Goal: Find contact information: Find contact information

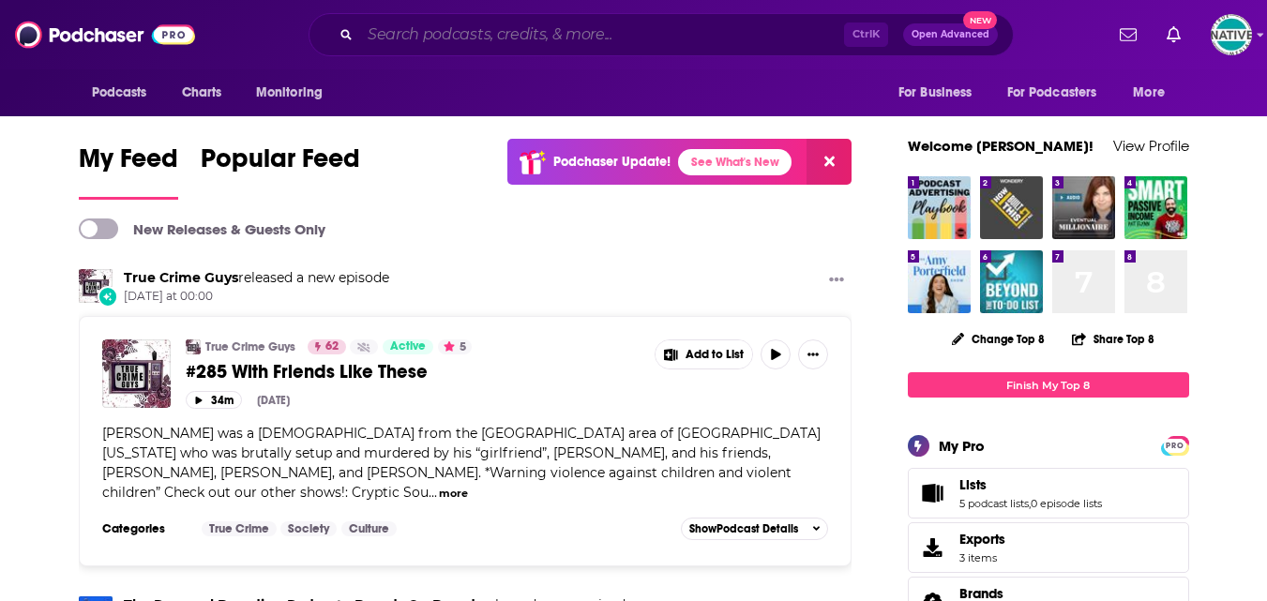
click at [437, 35] on input "Search podcasts, credits, & more..." at bounding box center [602, 35] width 484 height 30
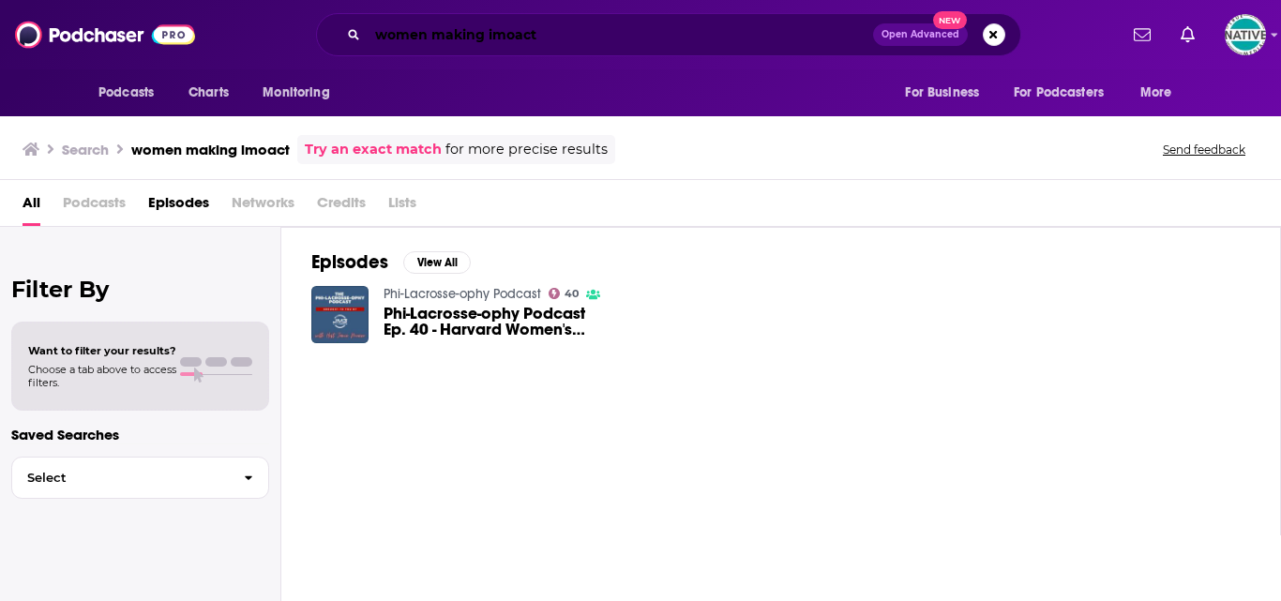
click at [512, 35] on input "women making imoact" at bounding box center [620, 35] width 505 height 30
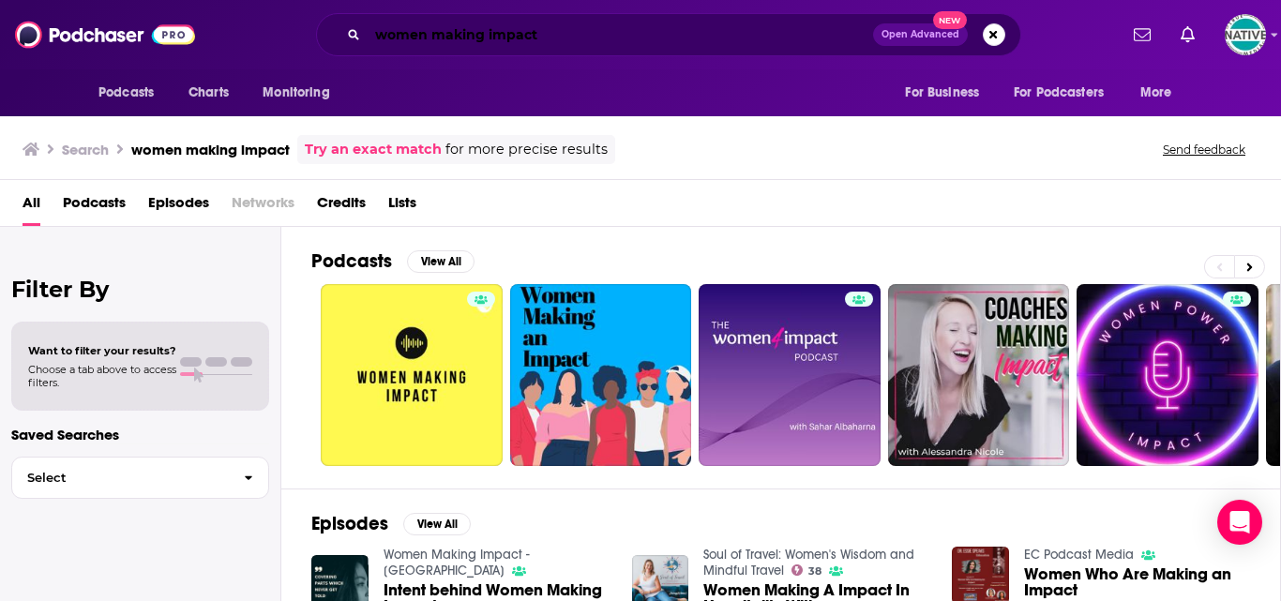
click at [546, 35] on input "women making impact" at bounding box center [620, 35] width 505 height 30
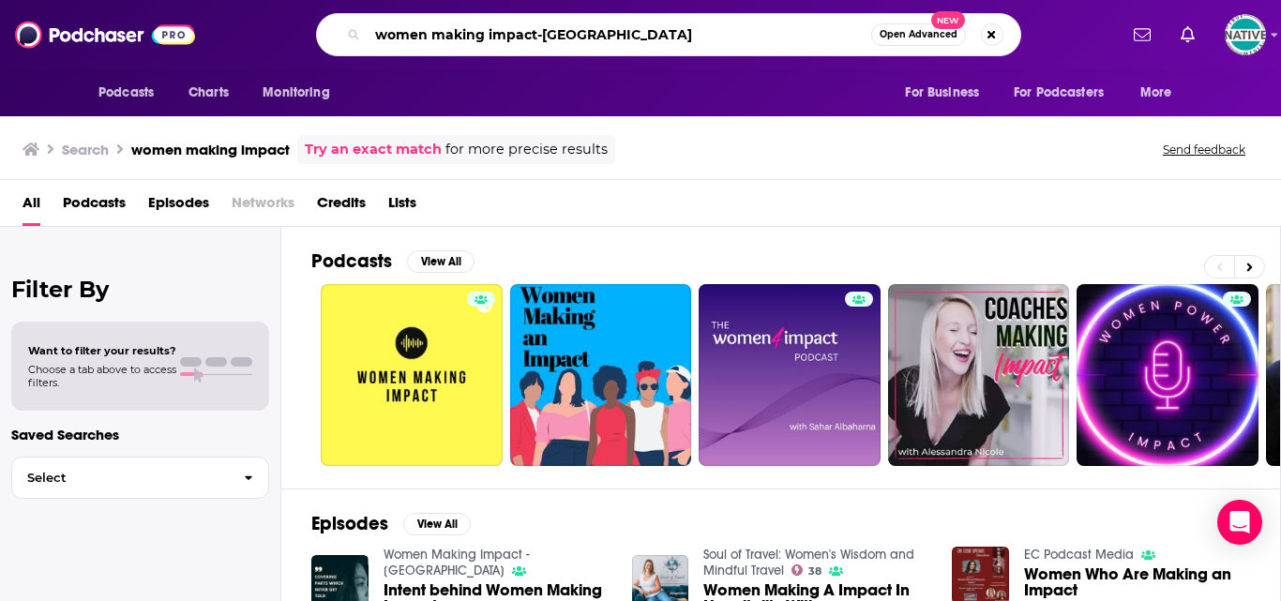
type input "women making impact-[GEOGRAPHIC_DATA]"
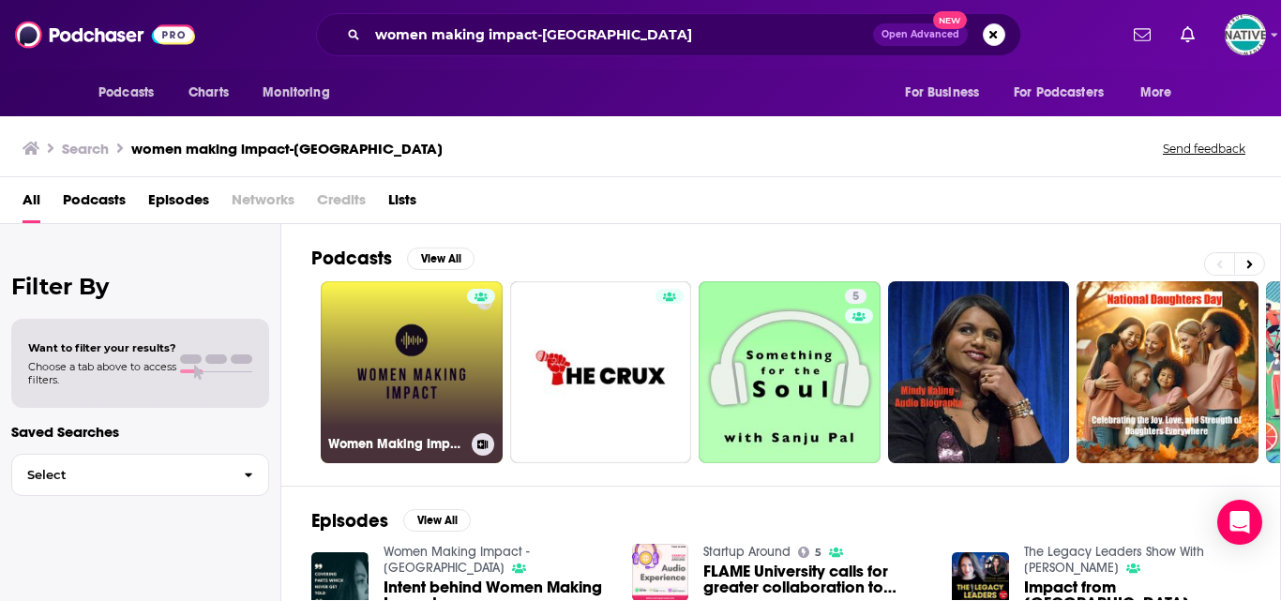
click at [418, 335] on link "Women Making Impact - [GEOGRAPHIC_DATA]" at bounding box center [412, 372] width 182 height 182
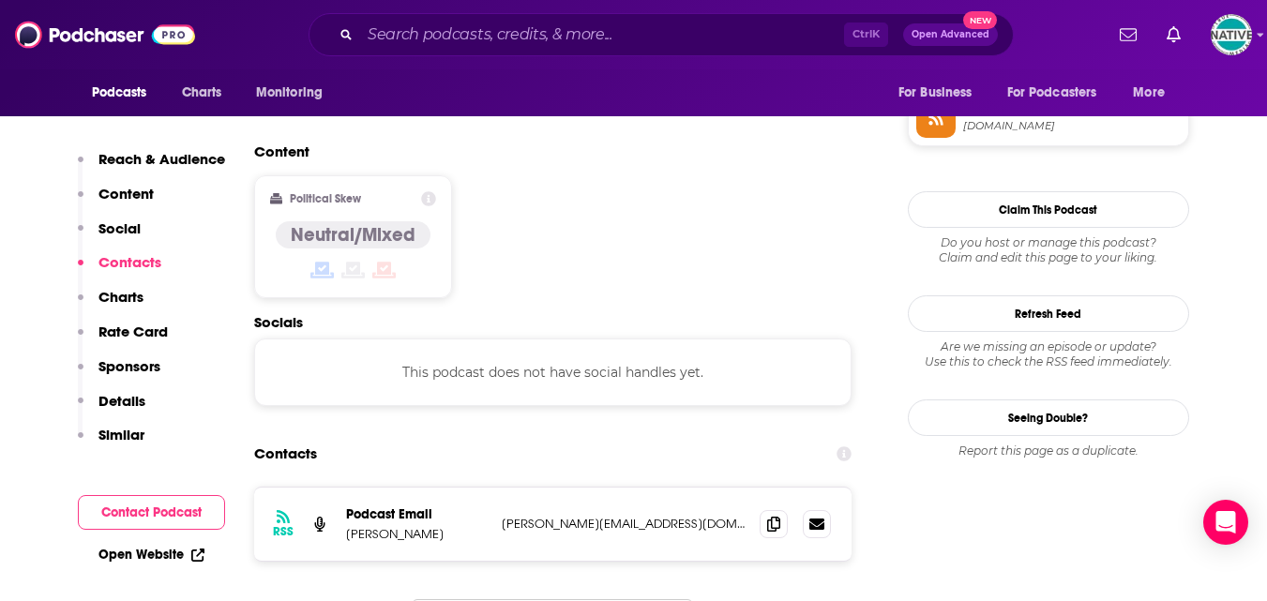
scroll to position [1500, 0]
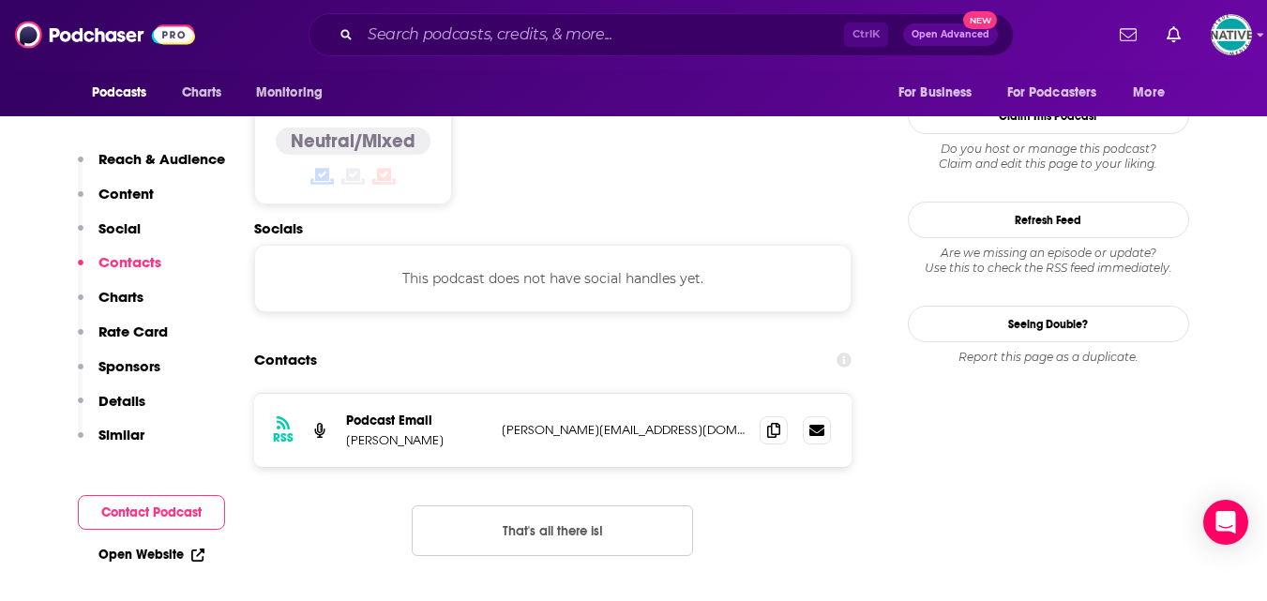
drag, startPoint x: 600, startPoint y: 331, endPoint x: 566, endPoint y: 353, distance: 40.1
click at [566, 394] on div "RSS Podcast Email [PERSON_NAME] [PERSON_NAME][EMAIL_ADDRESS][DOMAIN_NAME] [PERS…" at bounding box center [553, 430] width 598 height 73
drag, startPoint x: 496, startPoint y: 333, endPoint x: 655, endPoint y: 327, distance: 158.6
click at [655, 394] on div "RSS Podcast Email [PERSON_NAME] [PERSON_NAME][EMAIL_ADDRESS][DOMAIN_NAME] [PERS…" at bounding box center [553, 430] width 598 height 73
copy p "[PERSON_NAME][EMAIL_ADDRESS][DOMAIN_NAME]"
